Goal: Use online tool/utility: Utilize a website feature to perform a specific function

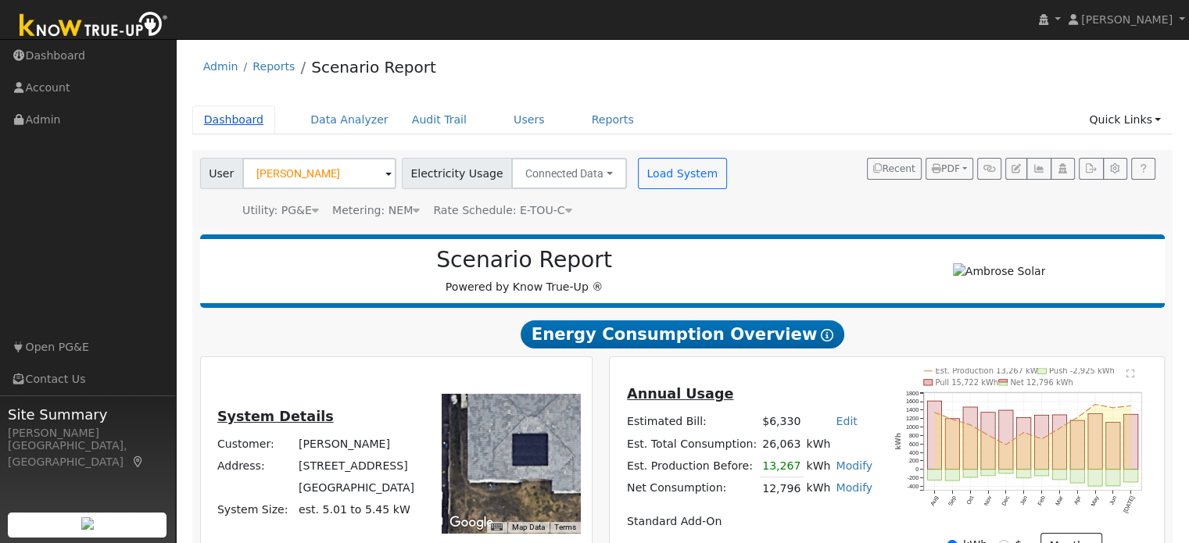
click at [256, 120] on link "Dashboard" at bounding box center [234, 120] width 84 height 29
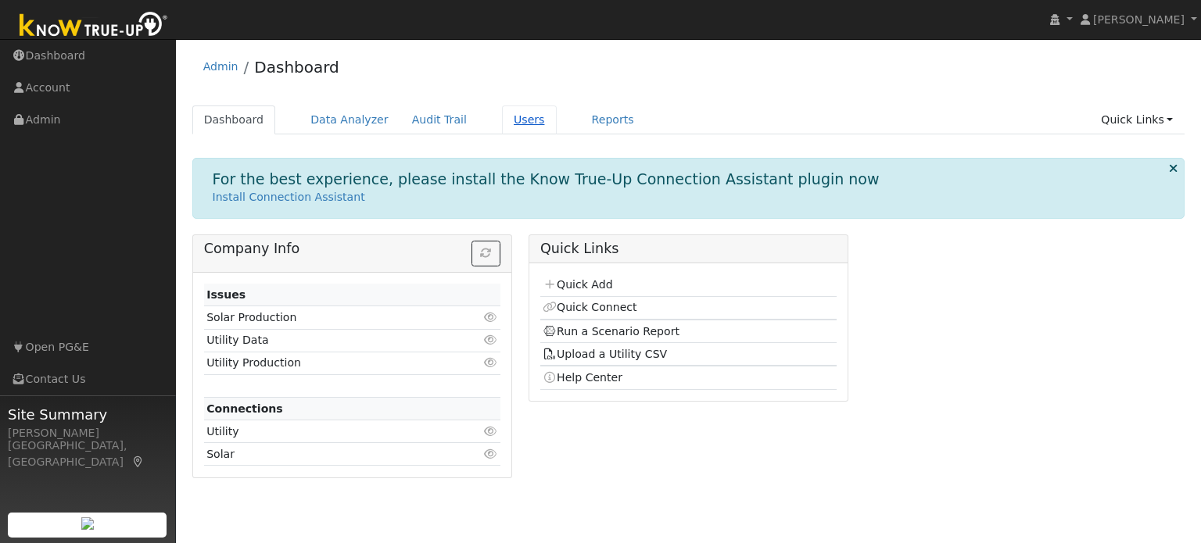
click at [507, 124] on link "Users" at bounding box center [529, 120] width 55 height 29
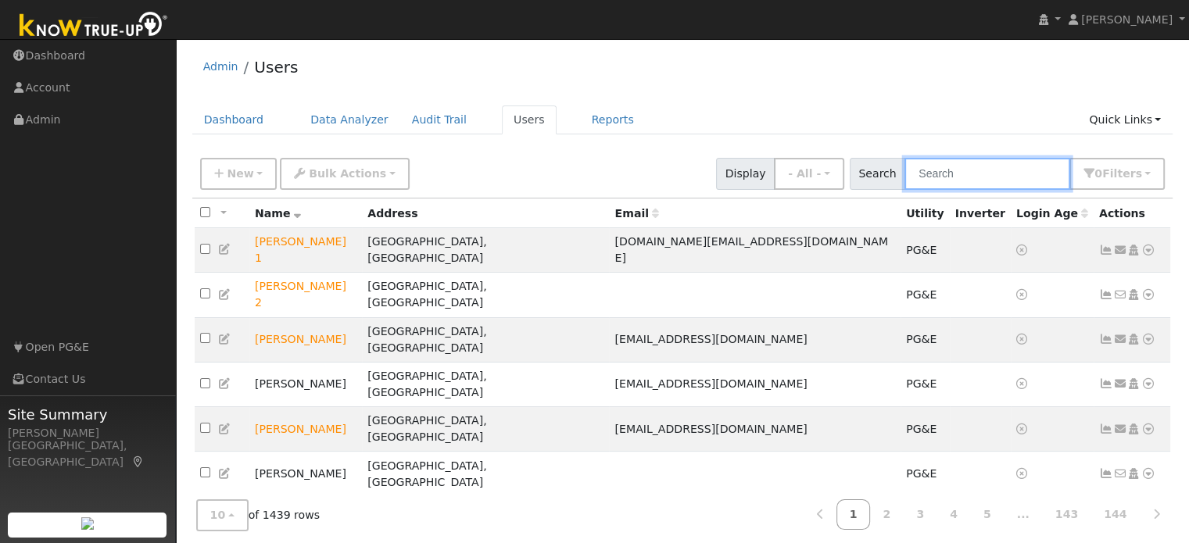
click at [984, 177] on input "text" at bounding box center [987, 174] width 166 height 32
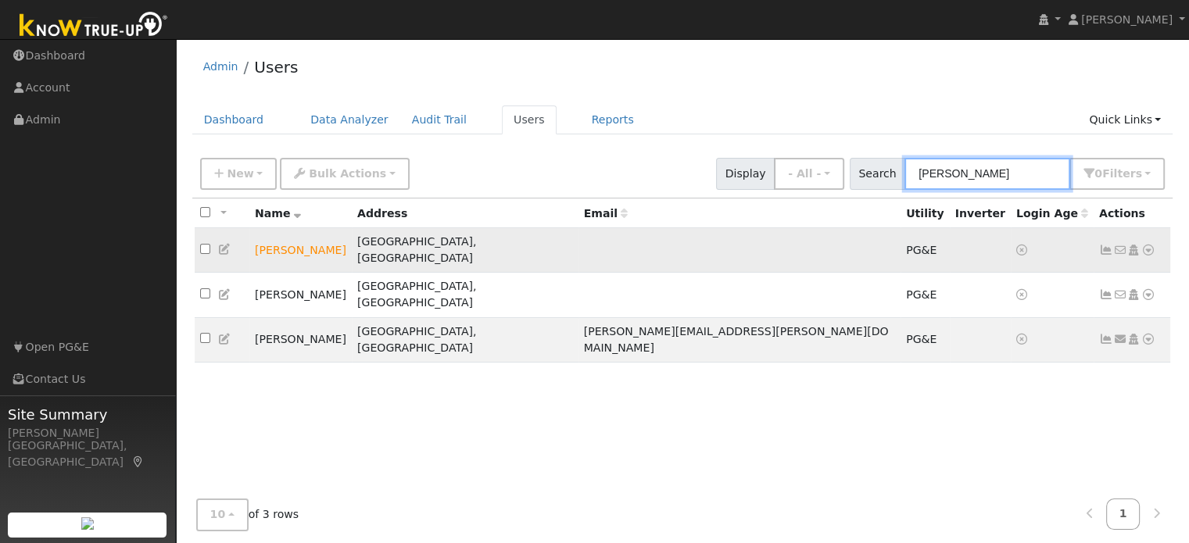
type input "brooks"
click at [1144, 245] on icon at bounding box center [1148, 250] width 14 height 11
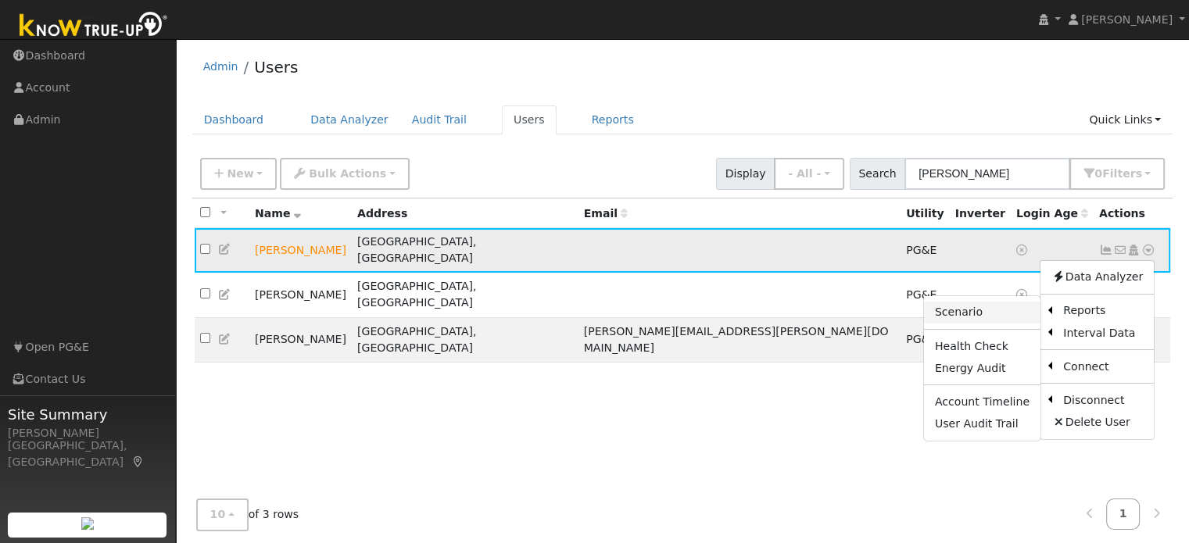
click at [1001, 303] on link "Scenario" at bounding box center [982, 313] width 116 height 22
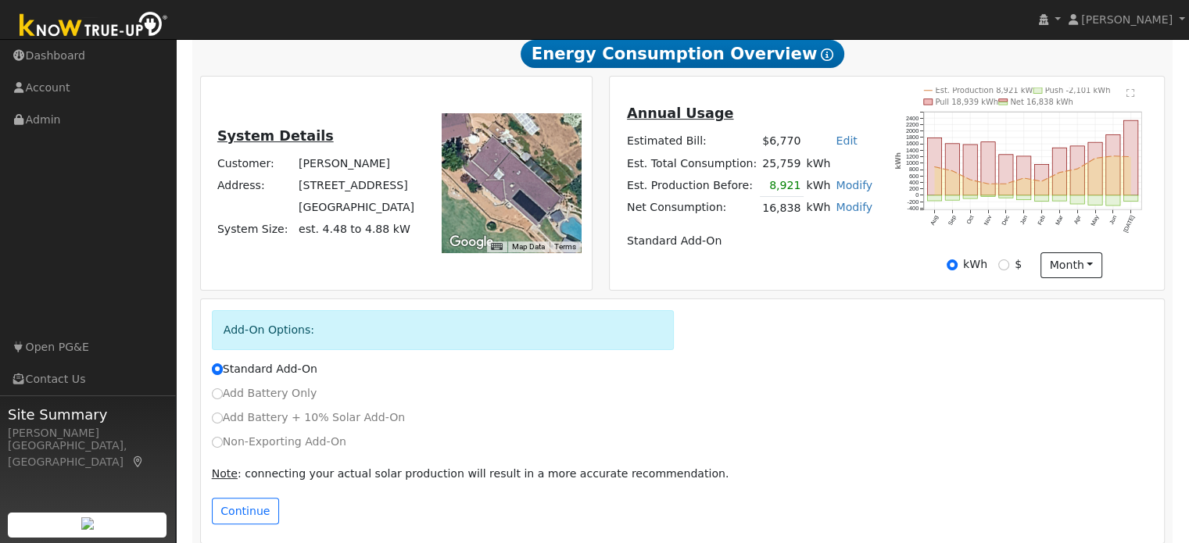
scroll to position [295, 0]
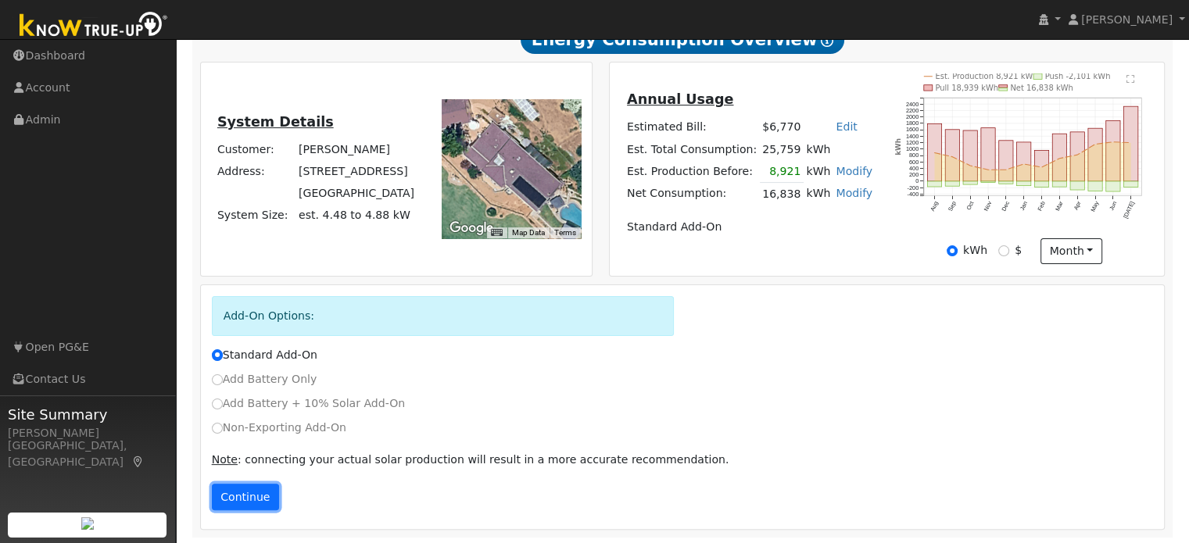
click at [242, 495] on button "Continue" at bounding box center [245, 497] width 67 height 27
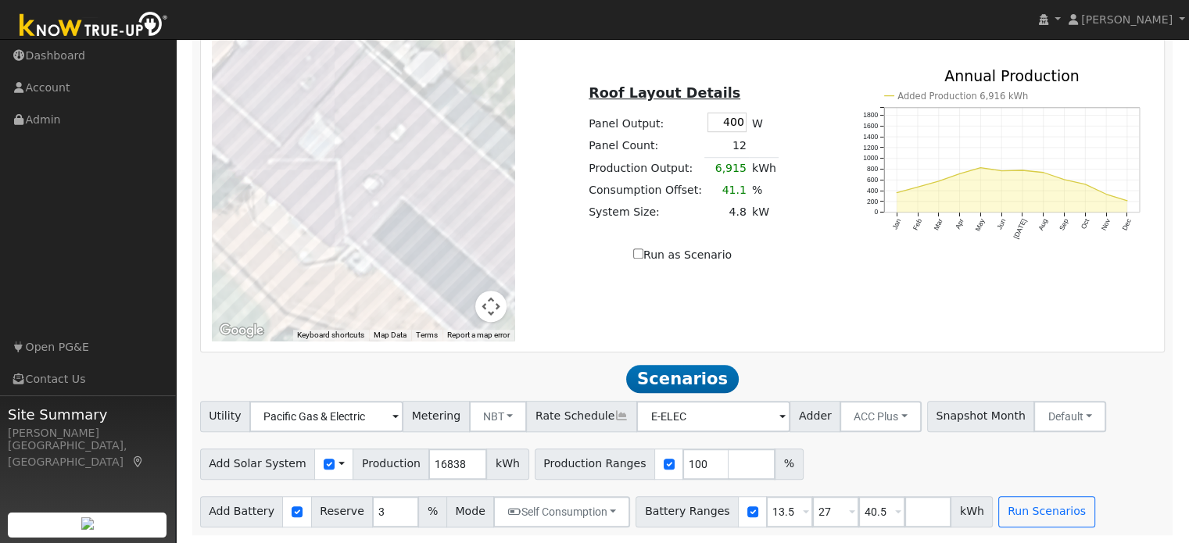
scroll to position [1125, 0]
click at [372, 506] on input "3" at bounding box center [395, 511] width 47 height 31
type input "10"
click at [616, 343] on div "← Move left → Move right ↑ Move up ↓ Move down + Zoom in - Zoom out Home Jump l…" at bounding box center [683, 165] width 964 height 374
click at [729, 466] on input "number" at bounding box center [752, 464] width 47 height 31
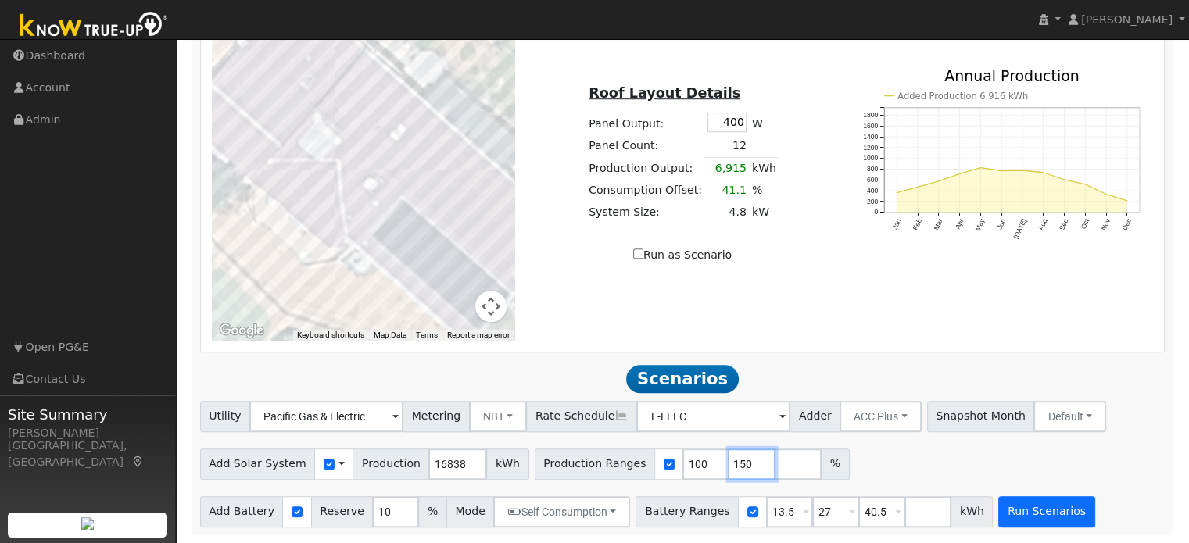
type input "150"
click at [998, 510] on button "Run Scenarios" at bounding box center [1046, 511] width 96 height 31
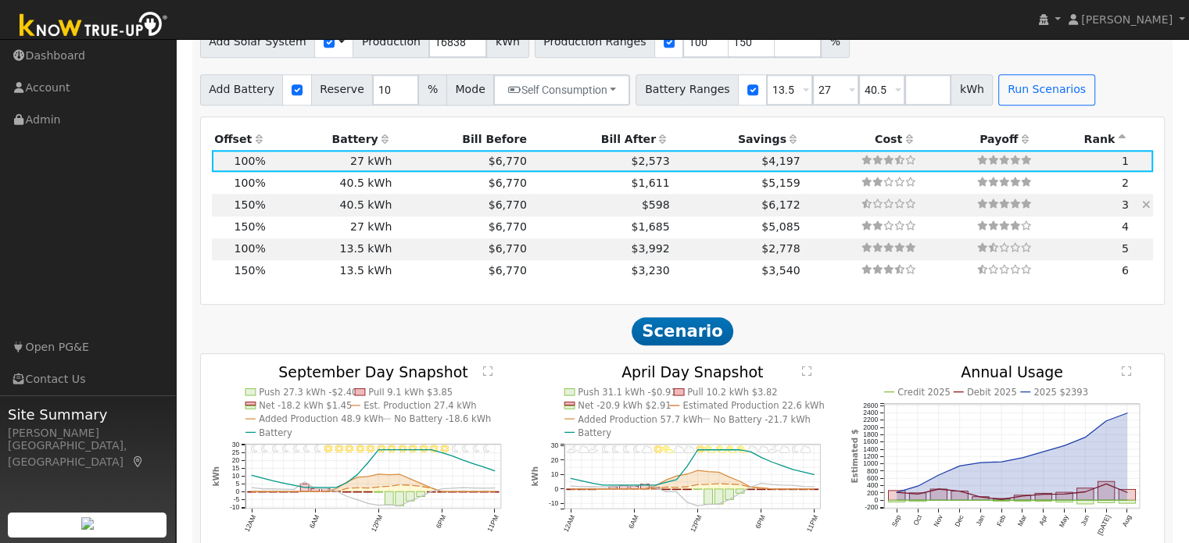
scroll to position [1549, 0]
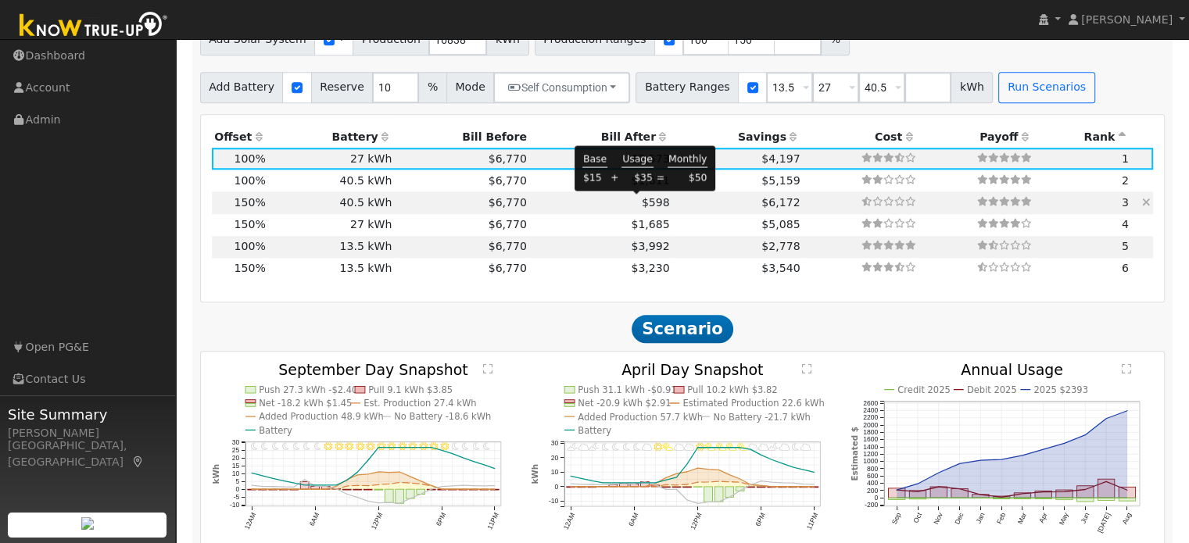
click at [642, 199] on span "$598" at bounding box center [656, 202] width 28 height 13
type input "16.8"
type input "$58,933"
type input "$48,600"
type input "$32,260"
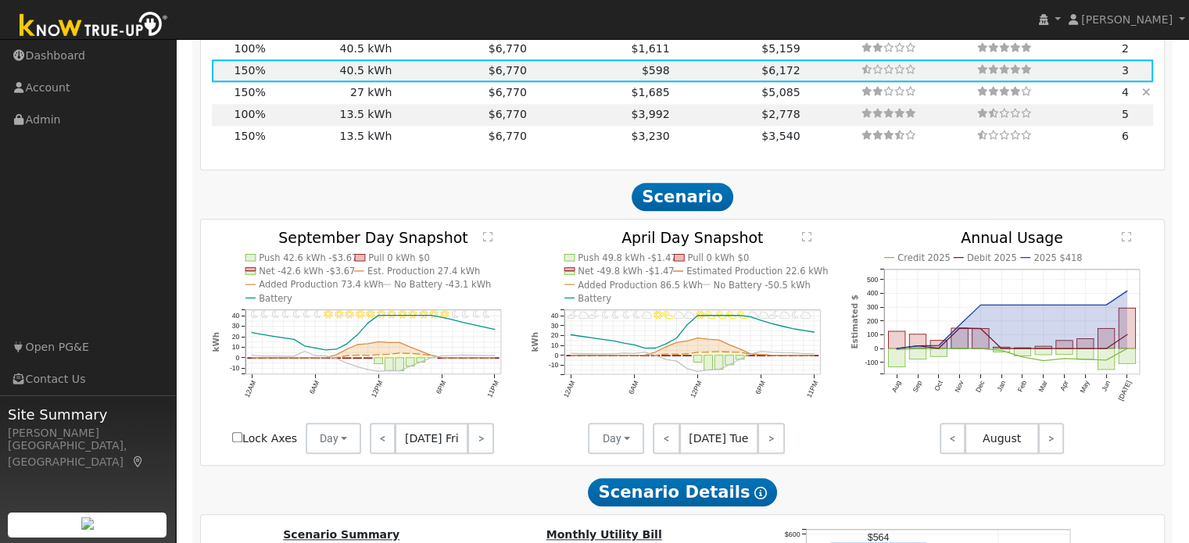
scroll to position [1726, 0]
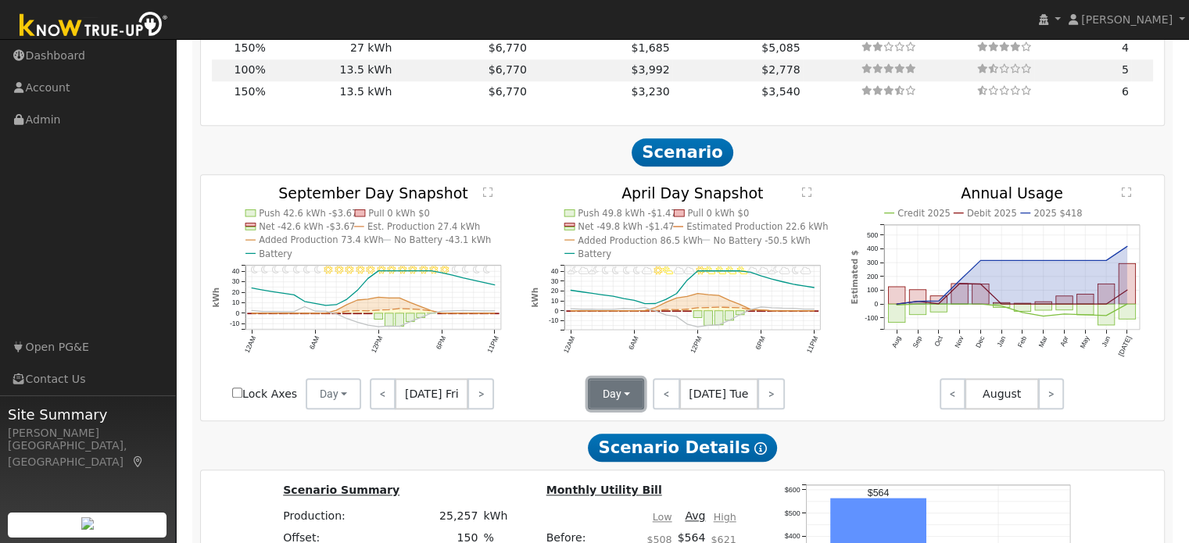
click at [626, 384] on button "Day" at bounding box center [616, 393] width 56 height 31
click at [617, 449] on link "Month Average" at bounding box center [643, 450] width 109 height 22
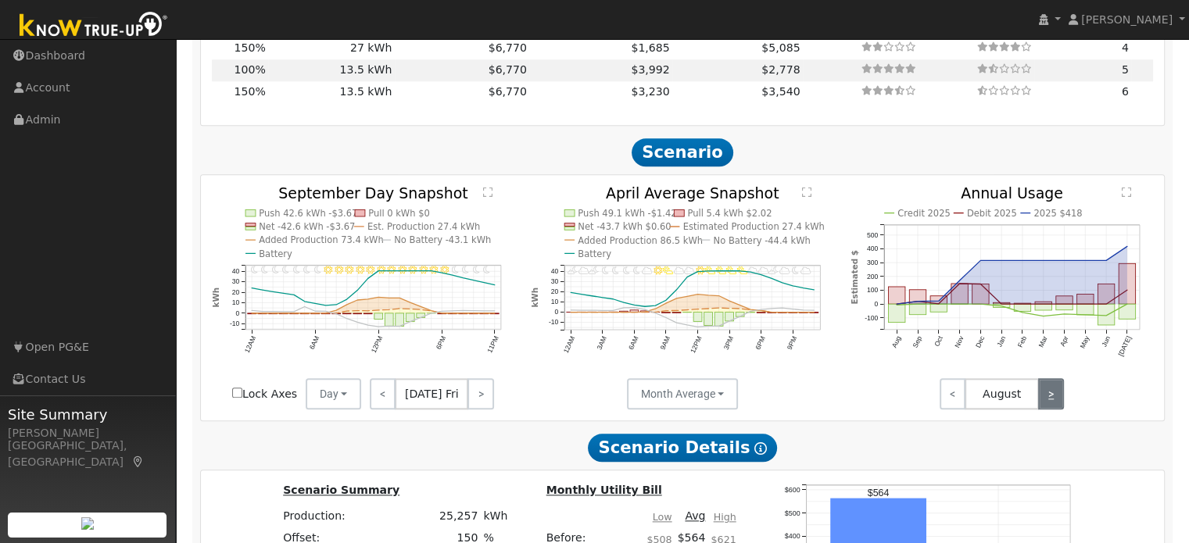
click at [1057, 400] on link ">" at bounding box center [1051, 393] width 26 height 31
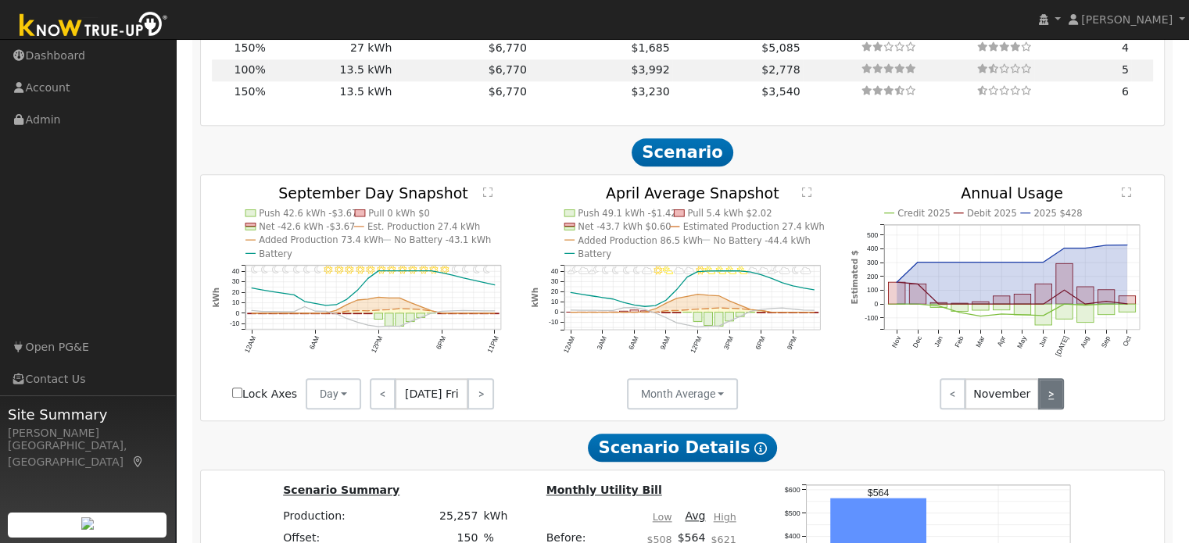
click at [1057, 400] on link ">" at bounding box center [1051, 393] width 26 height 31
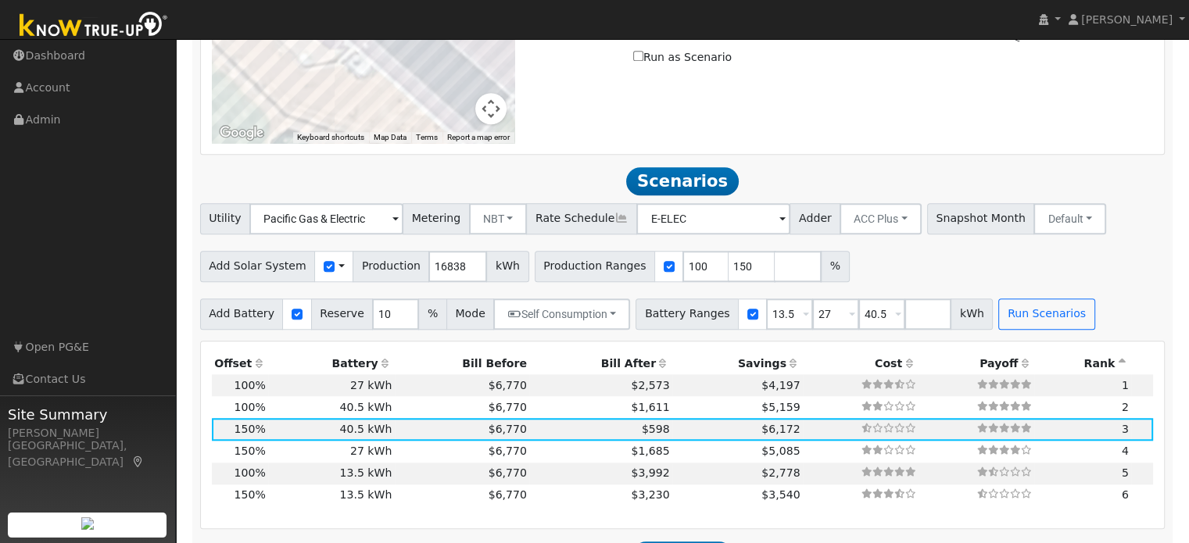
scroll to position [1322, 0]
